Goal: Task Accomplishment & Management: Use online tool/utility

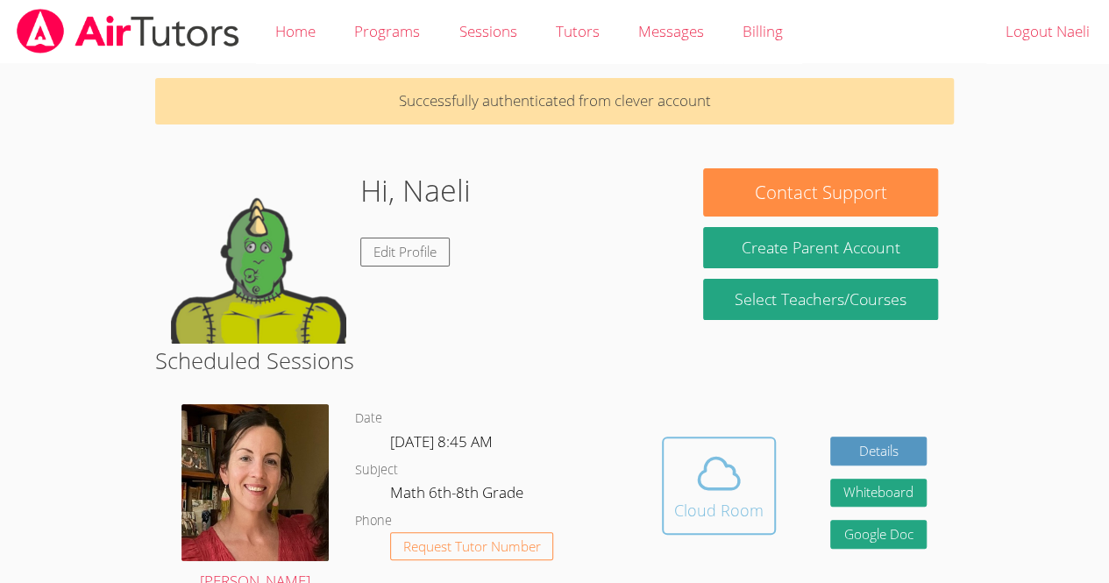
click at [724, 501] on div "Cloud Room" at bounding box center [718, 510] width 89 height 25
click at [690, 483] on span at bounding box center [718, 473] width 89 height 49
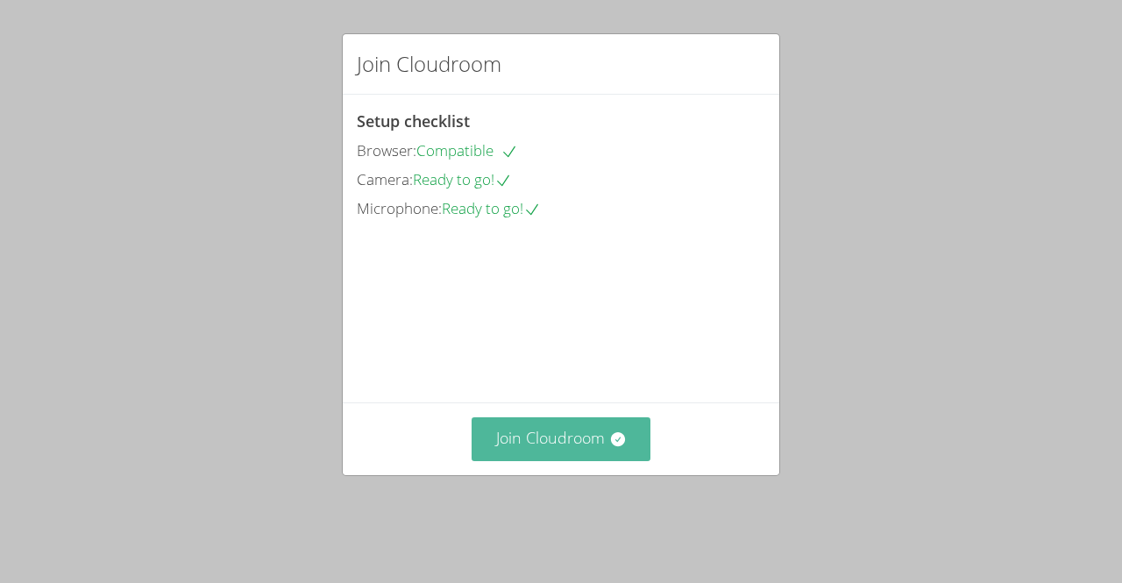
click at [579, 460] on button "Join Cloudroom" at bounding box center [562, 438] width 180 height 43
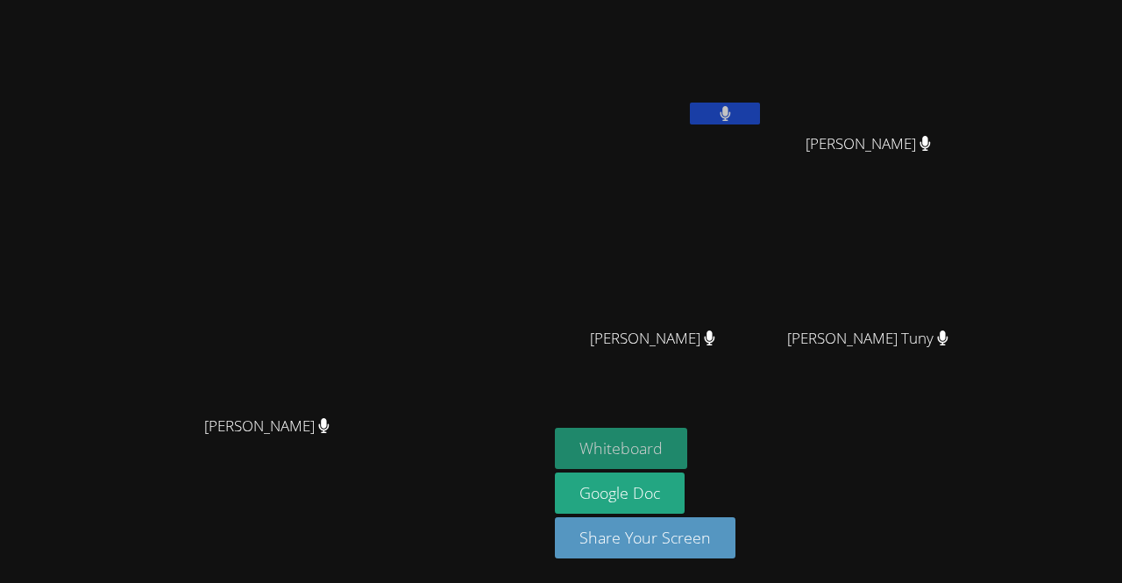
click at [687, 444] on button "Whiteboard" at bounding box center [621, 448] width 132 height 41
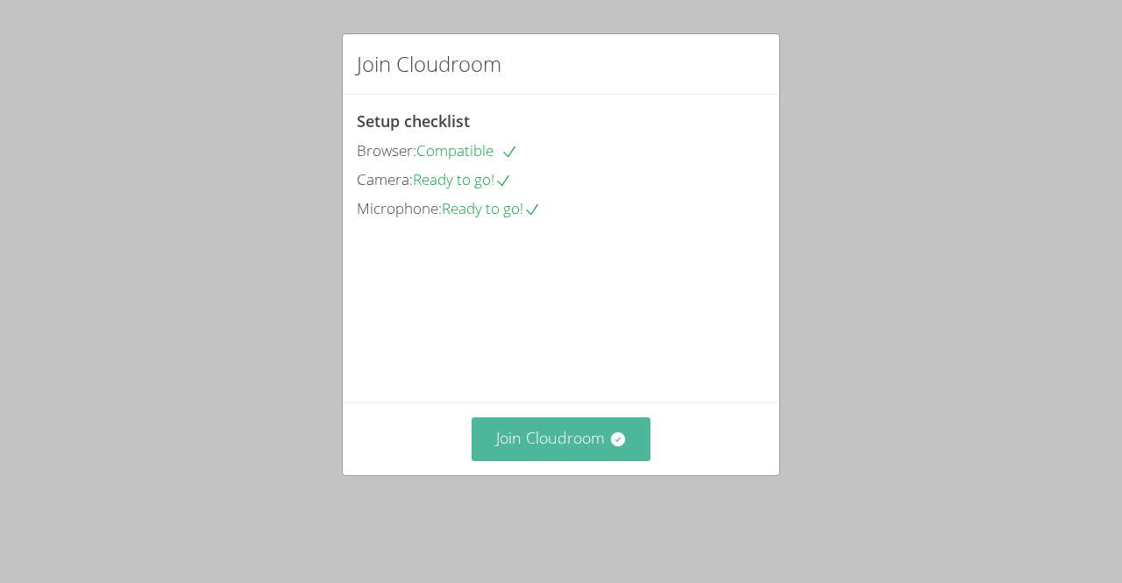
click at [594, 460] on button "Join Cloudroom" at bounding box center [562, 438] width 180 height 43
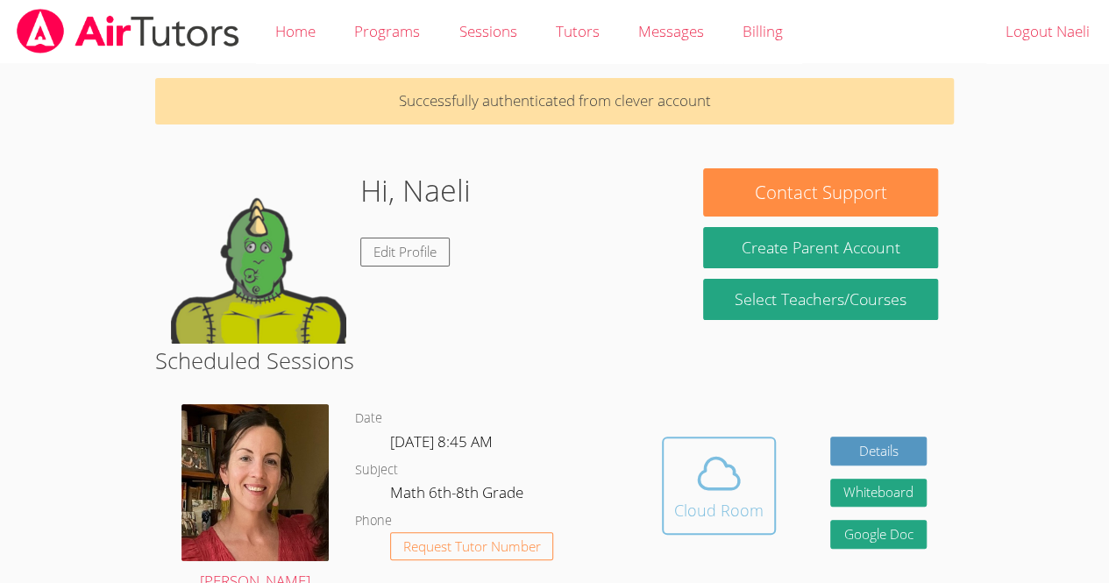
click at [744, 472] on span at bounding box center [718, 473] width 89 height 49
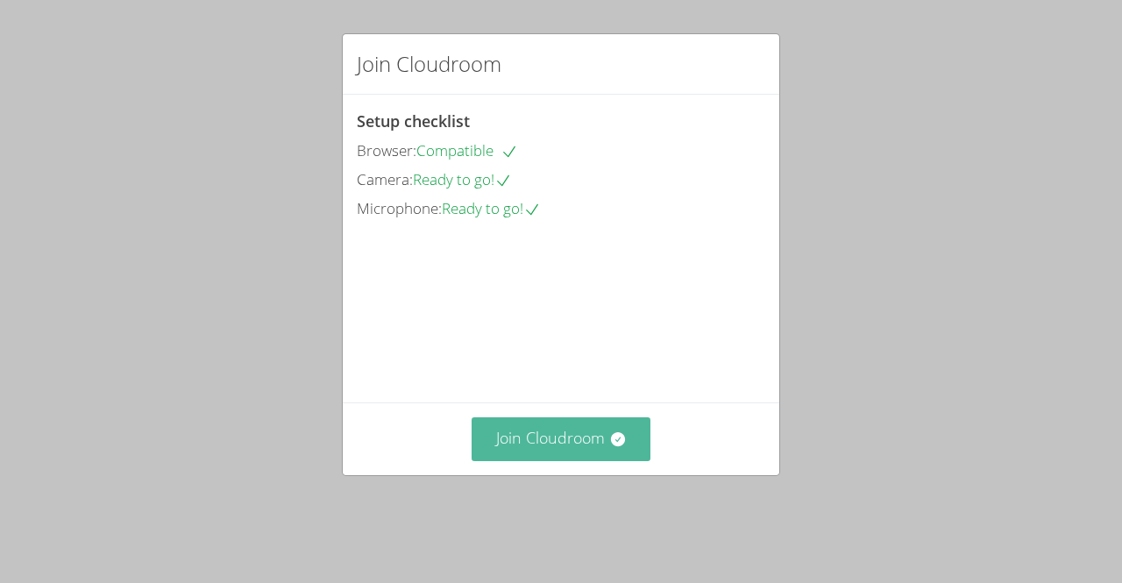
click at [592, 460] on button "Join Cloudroom" at bounding box center [562, 438] width 180 height 43
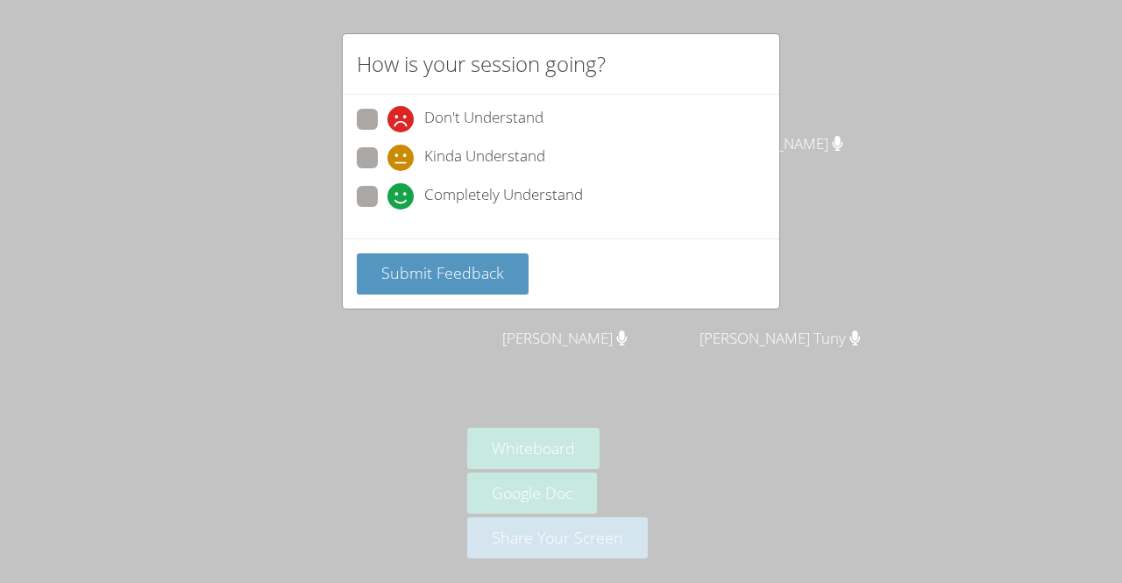
click at [487, 115] on span "Don't Understand" at bounding box center [483, 119] width 119 height 26
click at [402, 115] on input "Don't Understand" at bounding box center [394, 116] width 15 height 15
radio input "true"
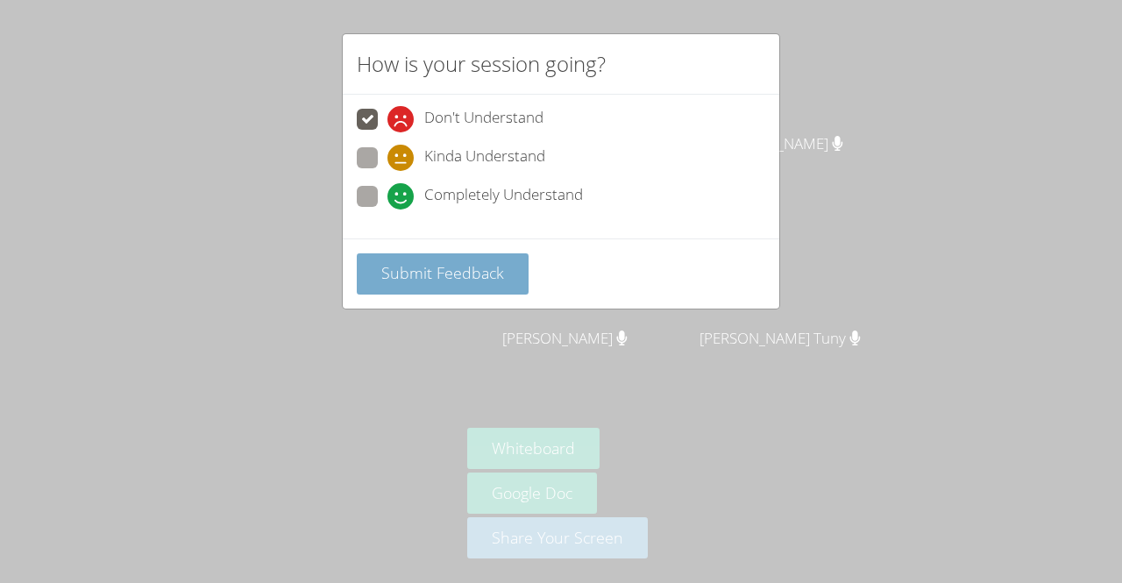
click at [434, 269] on span "Submit Feedback" at bounding box center [442, 272] width 123 height 21
